Goal: Navigation & Orientation: Find specific page/section

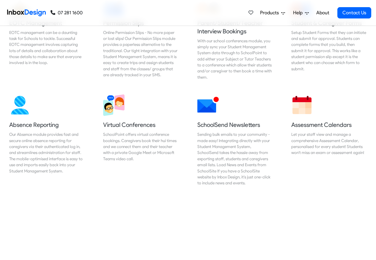
scroll to position [429, 0]
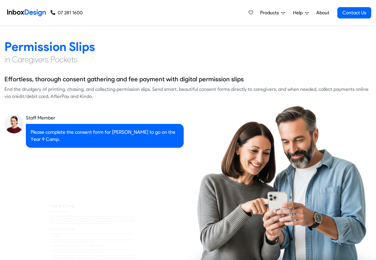
checkbox input "true"
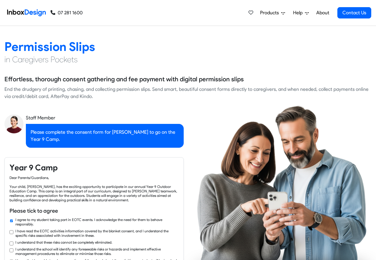
checkbox input "true"
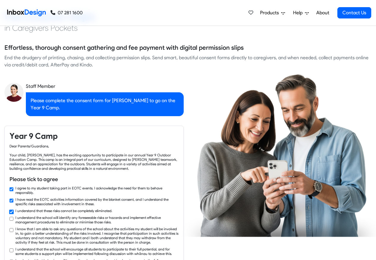
checkbox input "true"
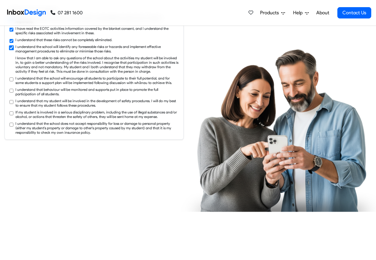
checkbox input "true"
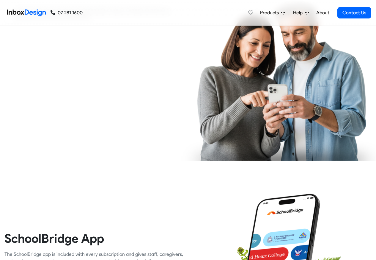
checkbox input "true"
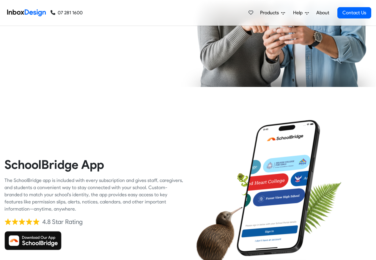
checkbox input "true"
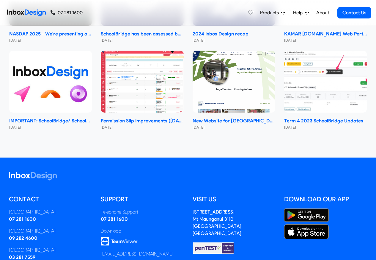
scroll to position [3535, 0]
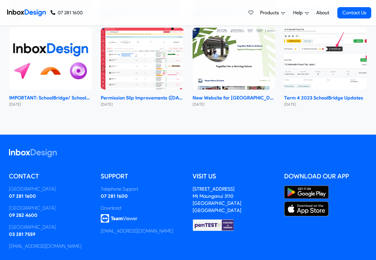
click at [325, 13] on link "About" at bounding box center [323, 13] width 16 height 12
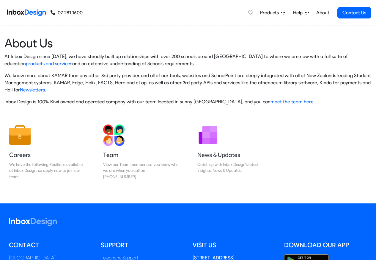
click at [28, 13] on img at bounding box center [26, 13] width 39 height 12
